Goal: Task Accomplishment & Management: Use online tool/utility

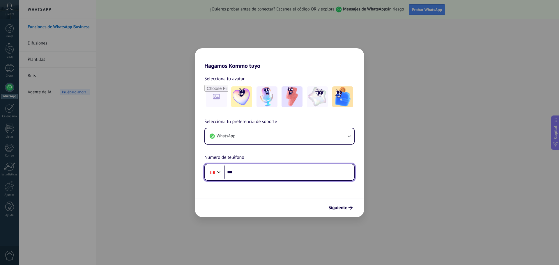
click at [257, 174] on input "***" at bounding box center [289, 172] width 130 height 13
type input "**********"
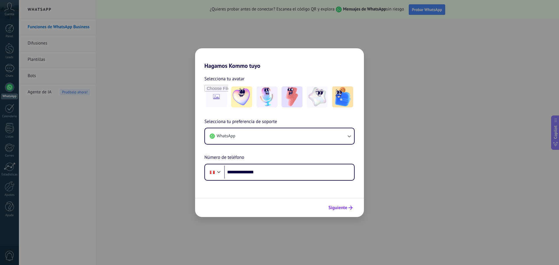
click at [344, 207] on span "Siguiente" at bounding box center [338, 208] width 19 height 4
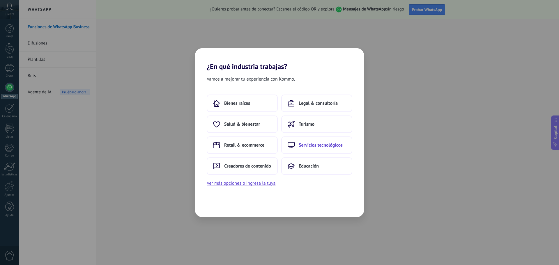
click at [310, 149] on button "Servicios tecnológicos" at bounding box center [316, 145] width 71 height 17
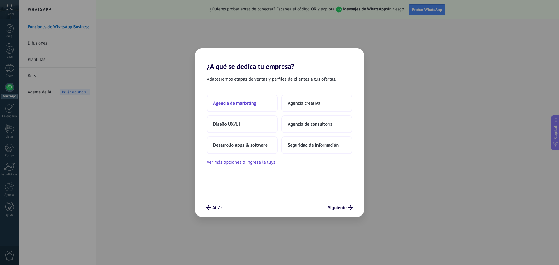
click at [237, 104] on span "Agencia de marketing" at bounding box center [234, 104] width 43 height 6
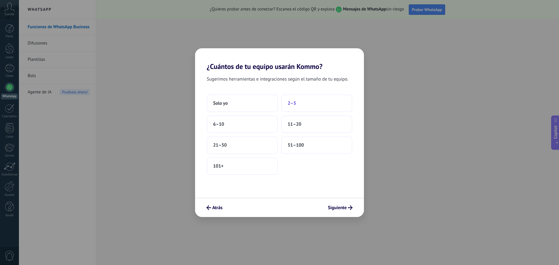
click at [292, 101] on span "2–5" at bounding box center [292, 104] width 8 height 6
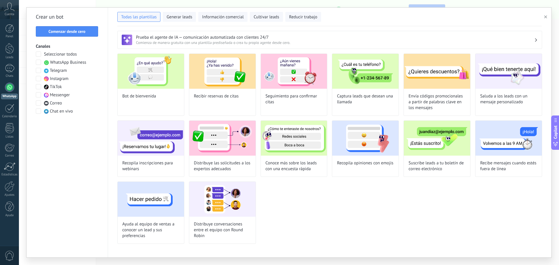
click at [37, 79] on span at bounding box center [38, 78] width 5 height 5
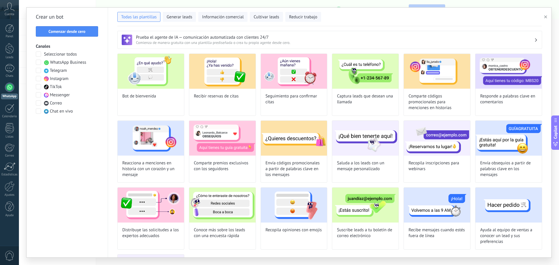
click at [38, 95] on span at bounding box center [38, 94] width 5 height 5
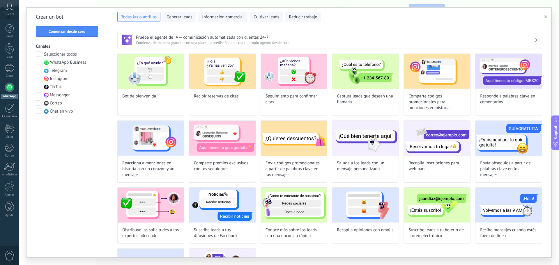
click at [9, 89] on div at bounding box center [9, 87] width 9 height 9
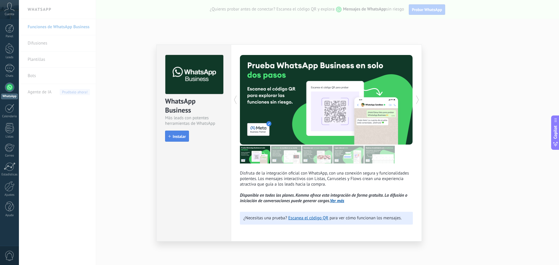
click at [176, 138] on span "Instalar" at bounding box center [179, 137] width 13 height 4
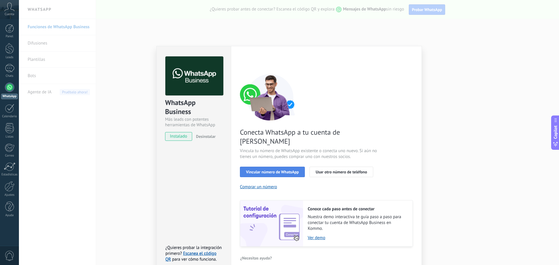
click at [265, 170] on span "Vincular número de WhatsApp" at bounding box center [272, 172] width 53 height 4
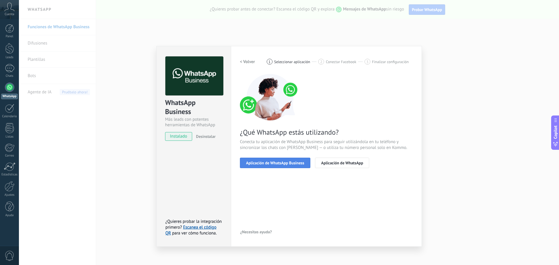
click at [270, 163] on span "Aplicación de WhatsApp Business" at bounding box center [275, 163] width 58 height 4
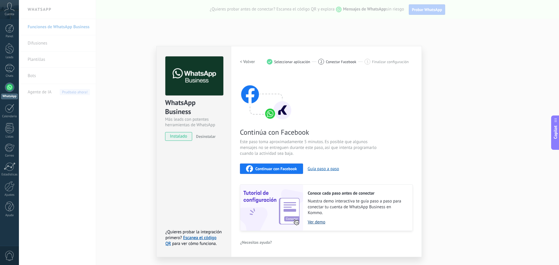
click at [319, 221] on link "Ver demo" at bounding box center [357, 223] width 99 height 6
click at [491, 199] on div "WhatsApp Business Más leads con potentes herramientas de WhatsApp instalado Des…" at bounding box center [289, 132] width 540 height 265
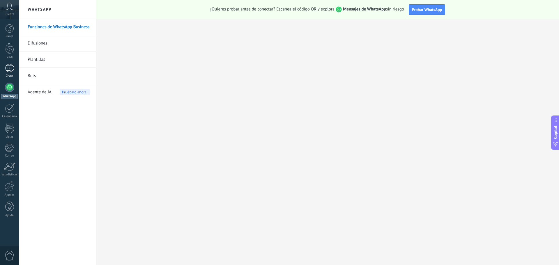
click at [10, 68] on div at bounding box center [9, 68] width 9 height 8
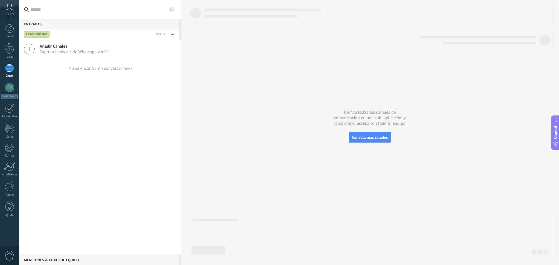
click at [54, 50] on span "Captura leads desde Whatsapp y más!" at bounding box center [75, 52] width 70 height 6
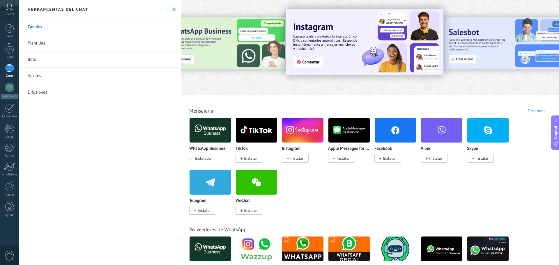
click at [211, 129] on img at bounding box center [210, 130] width 41 height 28
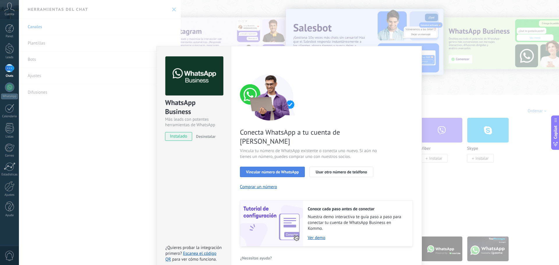
click at [276, 170] on span "Vincular número de WhatsApp" at bounding box center [272, 172] width 53 height 4
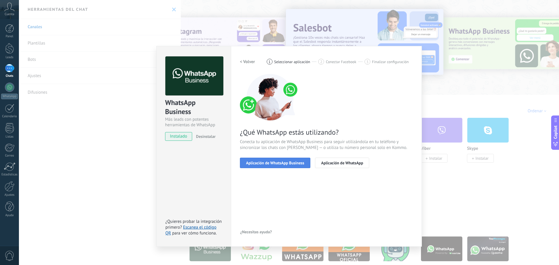
click at [276, 163] on span "Aplicación de WhatsApp Business" at bounding box center [275, 163] width 58 height 4
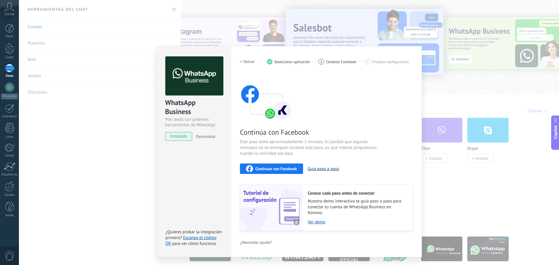
click at [324, 168] on button "Guía paso a paso" at bounding box center [323, 169] width 31 height 6
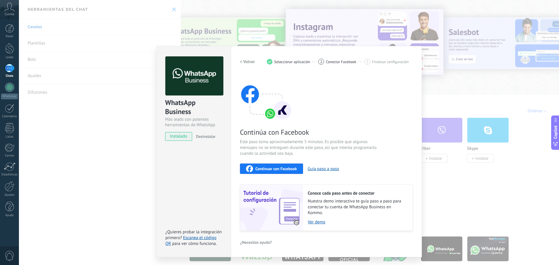
click at [243, 61] on h2 "< Volver" at bounding box center [247, 62] width 15 height 6
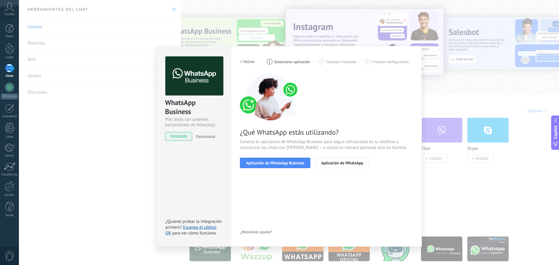
click at [242, 61] on h2 "< Volver" at bounding box center [247, 62] width 15 height 6
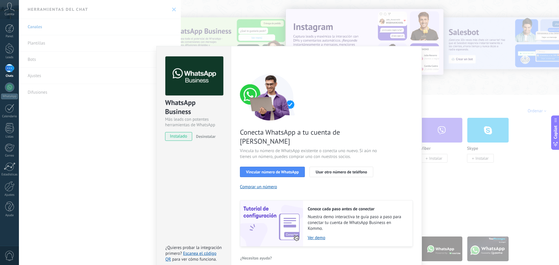
click at [172, 10] on div "WhatsApp Business Más leads con potentes herramientas de WhatsApp instalado Des…" at bounding box center [289, 132] width 540 height 265
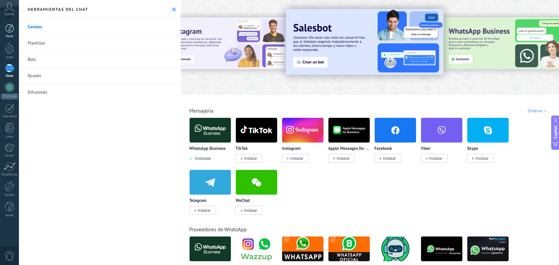
click at [12, 32] on div at bounding box center [9, 28] width 9 height 9
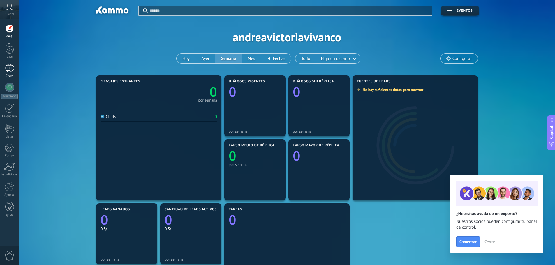
click at [10, 69] on div at bounding box center [9, 68] width 9 height 8
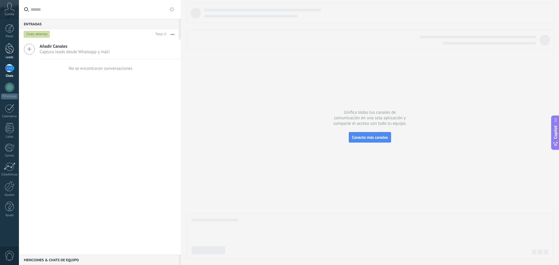
click at [10, 50] on div at bounding box center [9, 48] width 9 height 11
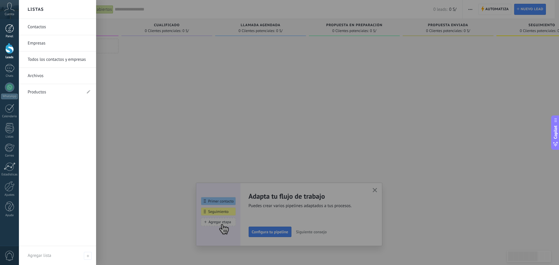
click at [12, 32] on div at bounding box center [9, 28] width 9 height 9
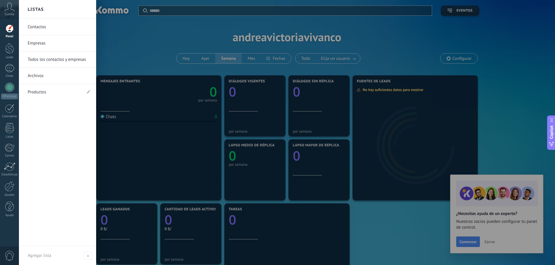
click at [39, 25] on link "Contactos" at bounding box center [59, 27] width 63 height 16
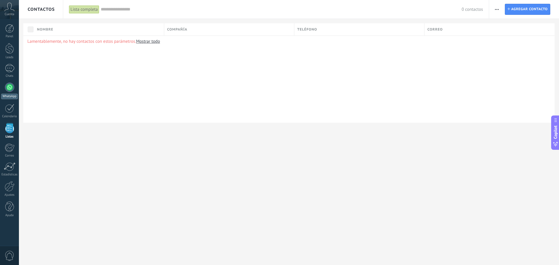
click at [9, 86] on div at bounding box center [9, 87] width 9 height 9
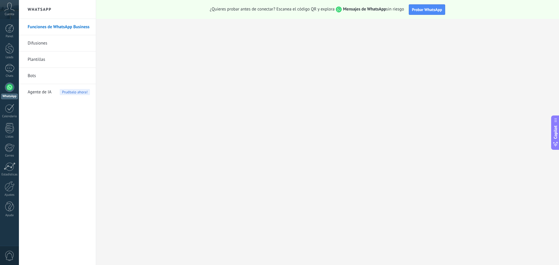
click at [37, 92] on span "Agente de IA" at bounding box center [40, 92] width 24 height 16
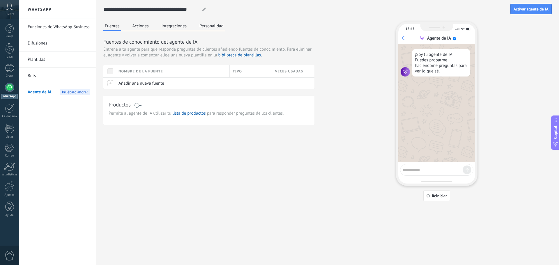
click at [34, 76] on link "Bots" at bounding box center [59, 76] width 62 height 16
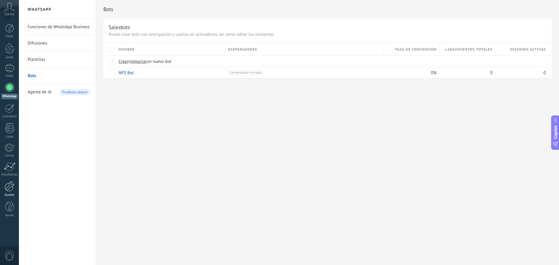
click at [7, 189] on div at bounding box center [10, 187] width 10 height 10
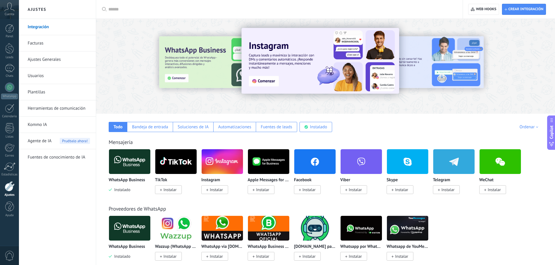
click at [57, 109] on link "Herramientas de comunicación" at bounding box center [59, 109] width 62 height 16
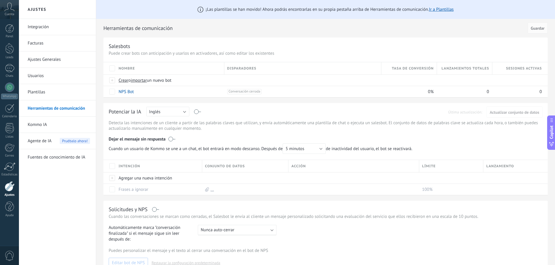
click at [40, 26] on link "Integración" at bounding box center [59, 27] width 62 height 16
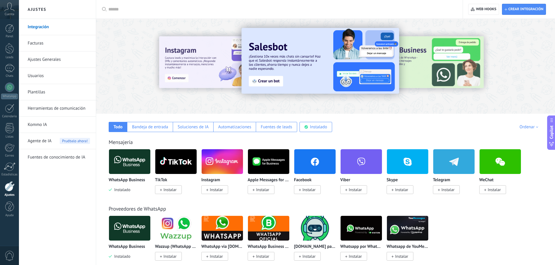
click at [214, 190] on span "Instalar" at bounding box center [216, 189] width 13 height 5
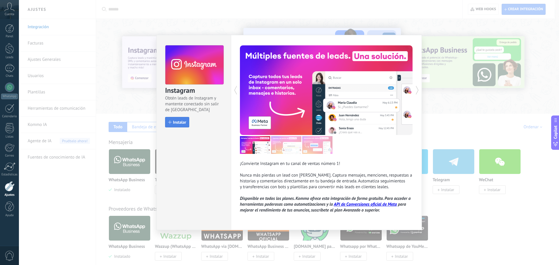
click at [179, 121] on span "Instalar" at bounding box center [179, 122] width 13 height 4
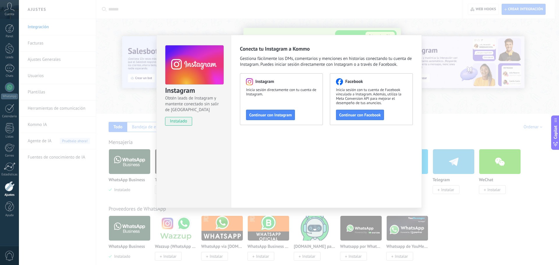
click at [88, 215] on div "Instagram Obtén leads de Instagram y mantente conectado sin salir de Kommo inst…" at bounding box center [289, 132] width 540 height 265
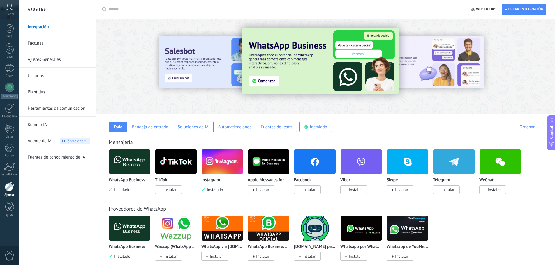
click at [307, 191] on span "Instalar" at bounding box center [308, 189] width 13 height 5
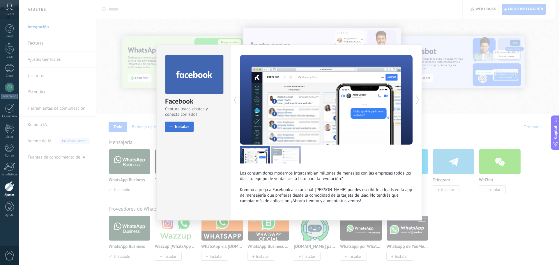
click at [178, 125] on span "Instalar" at bounding box center [182, 127] width 14 height 4
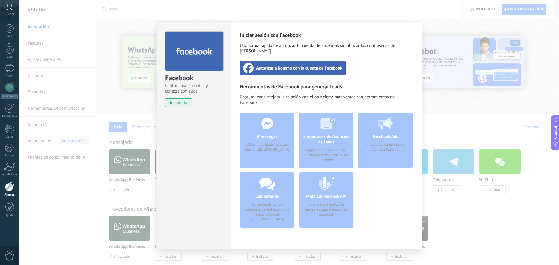
click at [87, 204] on div "Facebook Captura leads, chatea y conecta con ellos instalado Desinstalar Inicia…" at bounding box center [289, 132] width 540 height 265
